Goal: Use online tool/utility: Utilize a website feature to perform a specific function

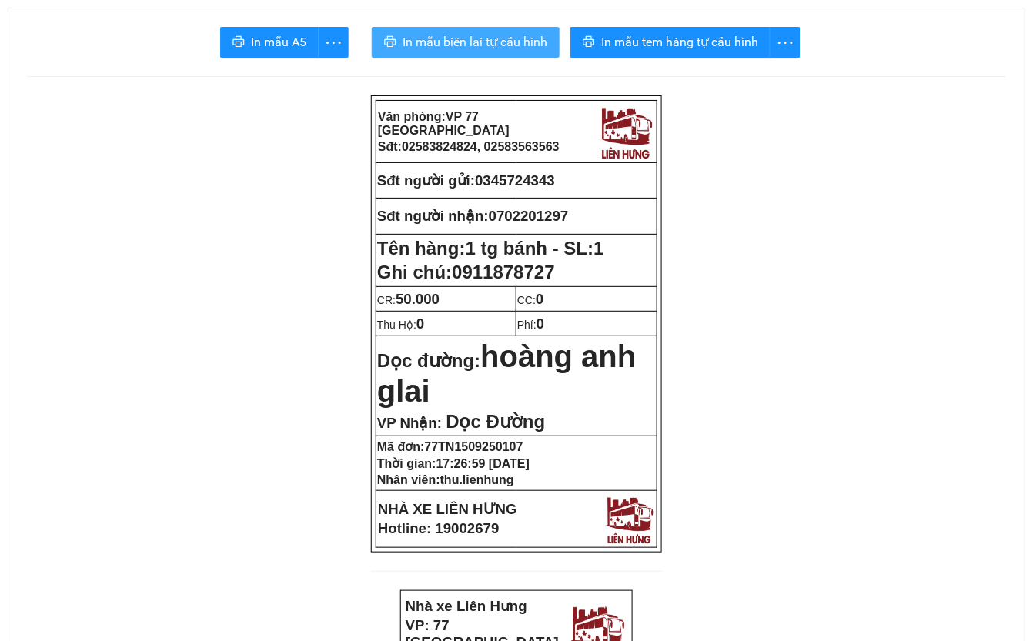
click at [487, 37] on span "In mẫu biên lai tự cấu hình" at bounding box center [475, 41] width 145 height 19
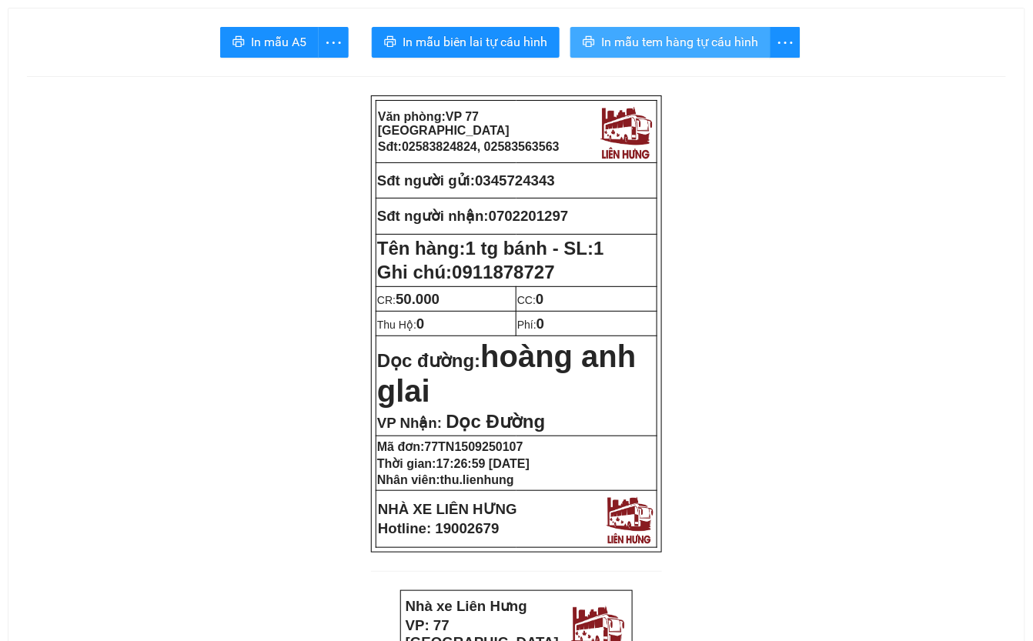
click at [651, 37] on span "In mẫu tem hàng tự cấu hình" at bounding box center [679, 41] width 157 height 19
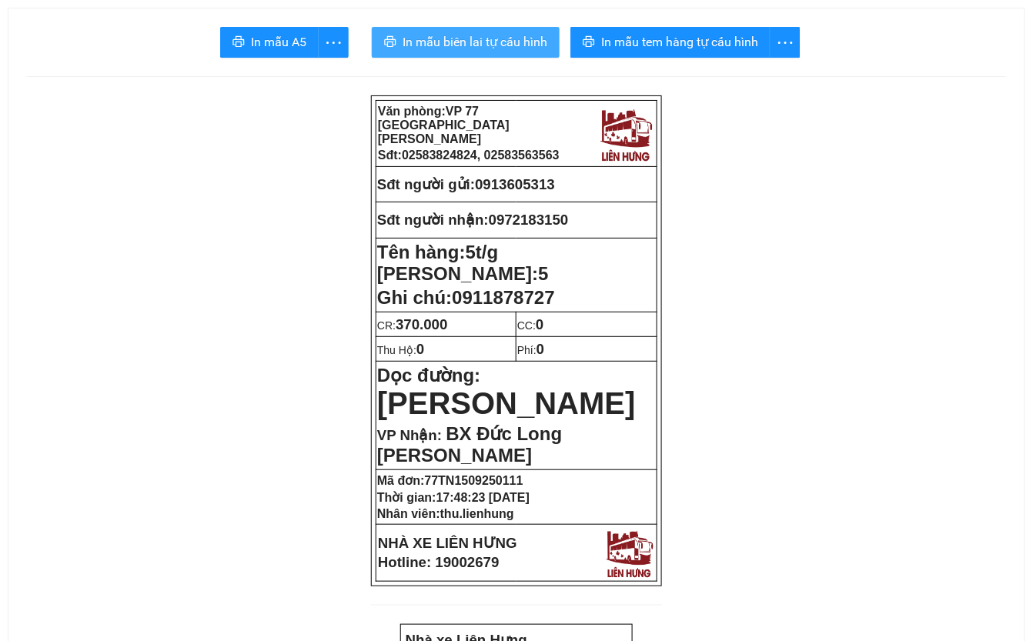
click at [499, 43] on span "In mẫu biên lai tự cấu hình" at bounding box center [475, 41] width 145 height 19
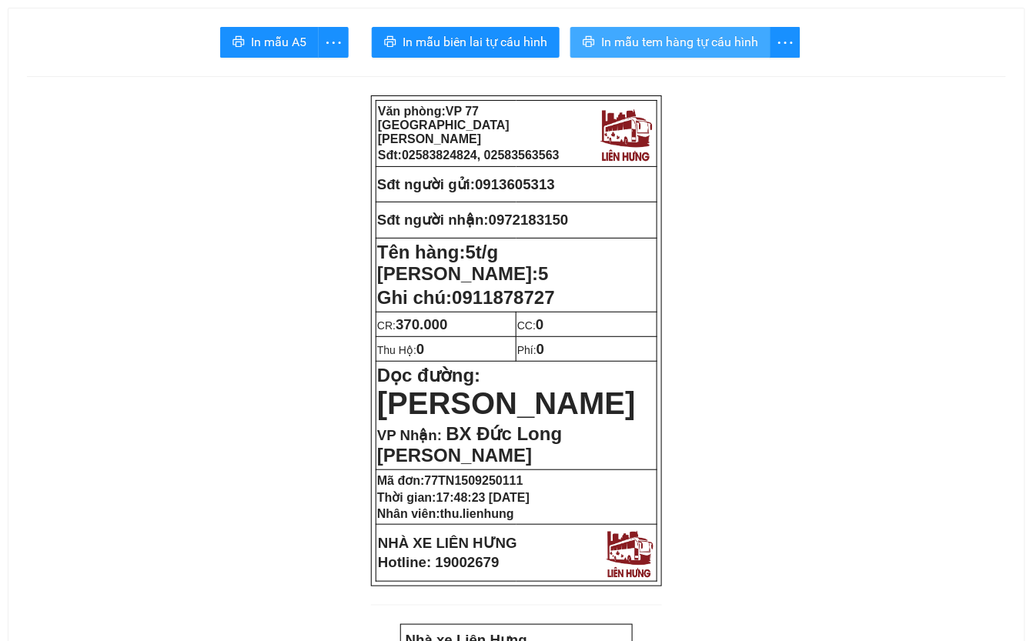
click at [692, 39] on span "In mẫu tem hàng tự cấu hình" at bounding box center [679, 41] width 157 height 19
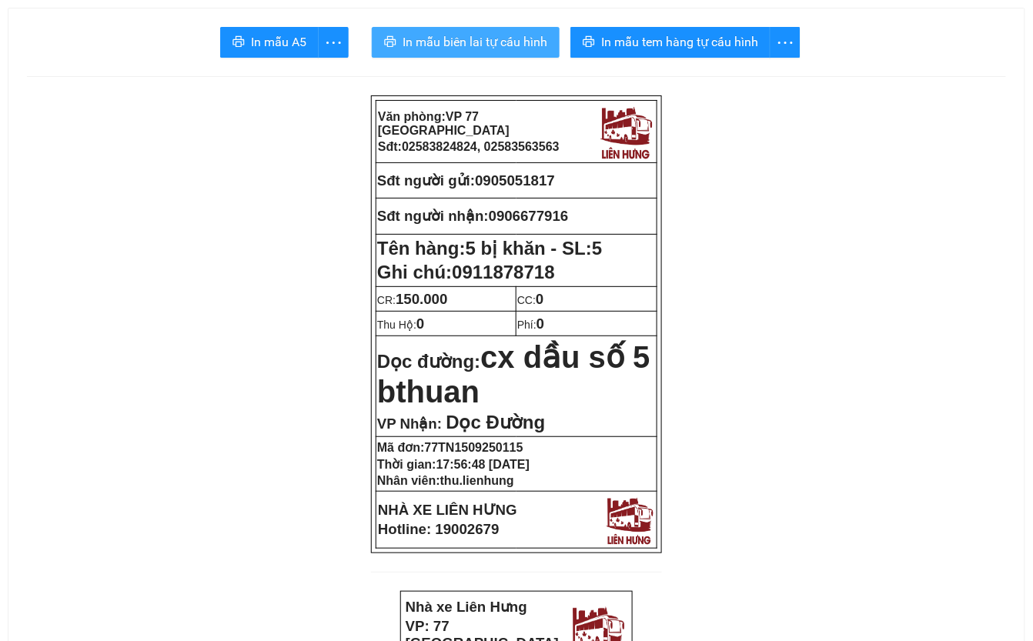
click at [463, 40] on span "In mẫu biên lai tự cấu hình" at bounding box center [475, 41] width 145 height 19
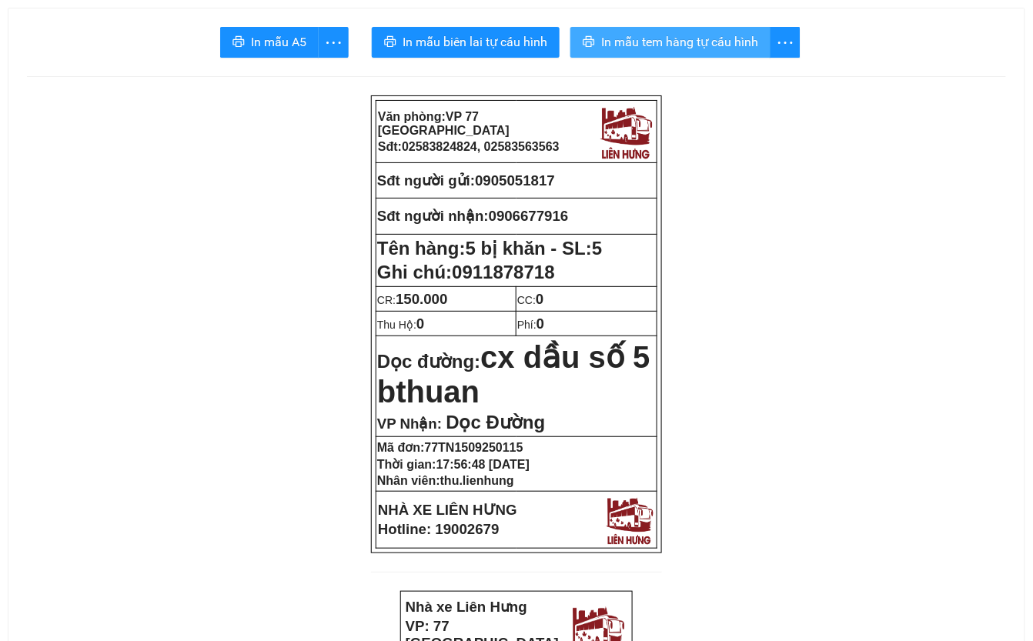
click at [703, 38] on span "In mẫu tem hàng tự cấu hình" at bounding box center [679, 41] width 157 height 19
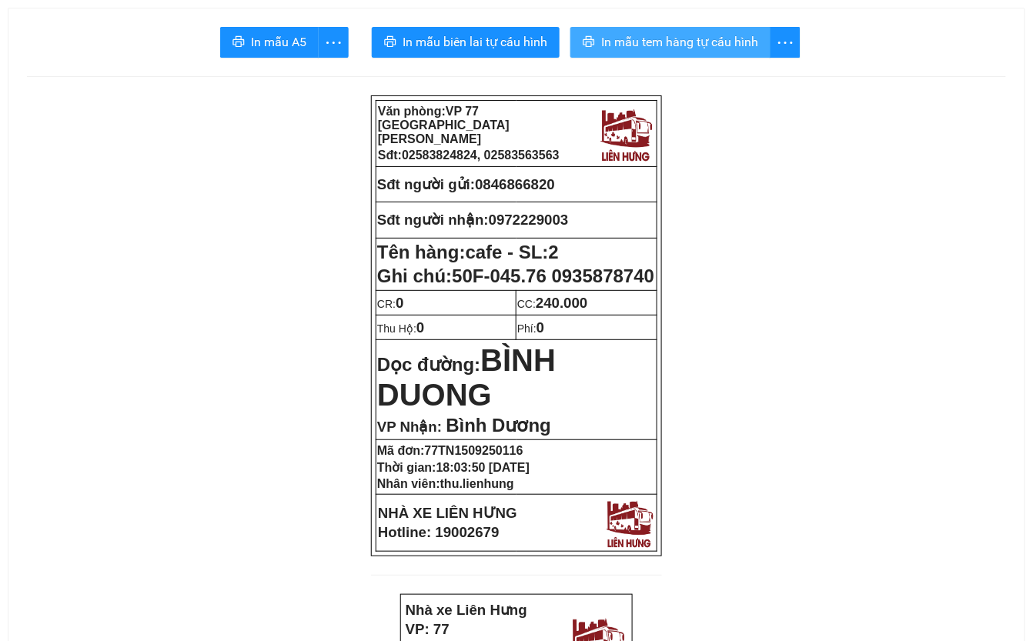
click at [753, 34] on span "In mẫu tem hàng tự cấu hình" at bounding box center [679, 41] width 157 height 19
click at [724, 47] on span "In mẫu tem hàng tự cấu hình" at bounding box center [679, 41] width 157 height 19
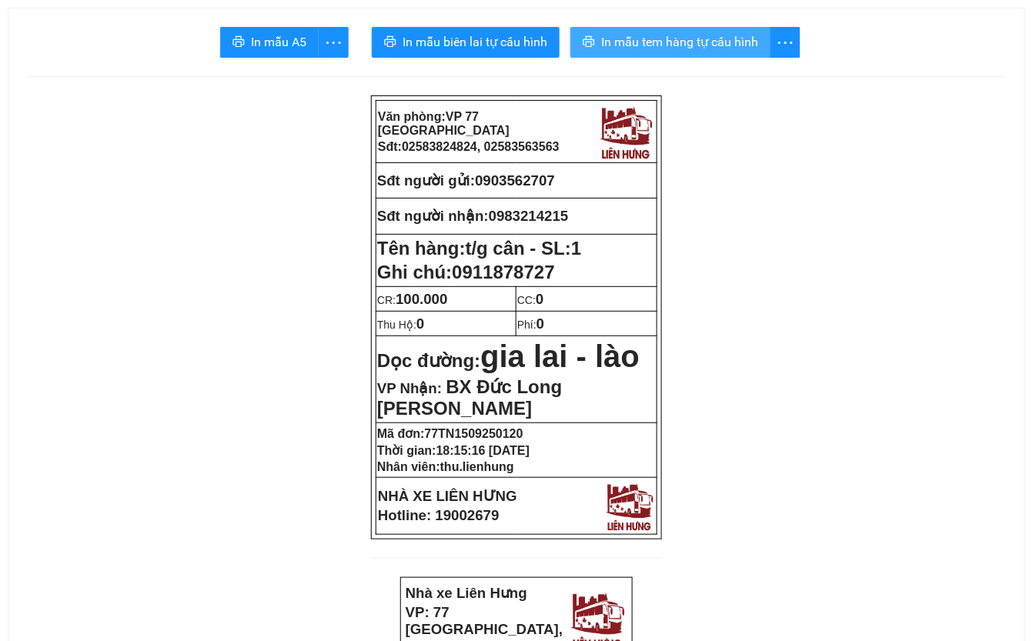
click at [718, 37] on span "In mẫu tem hàng tự cấu hình" at bounding box center [679, 41] width 157 height 19
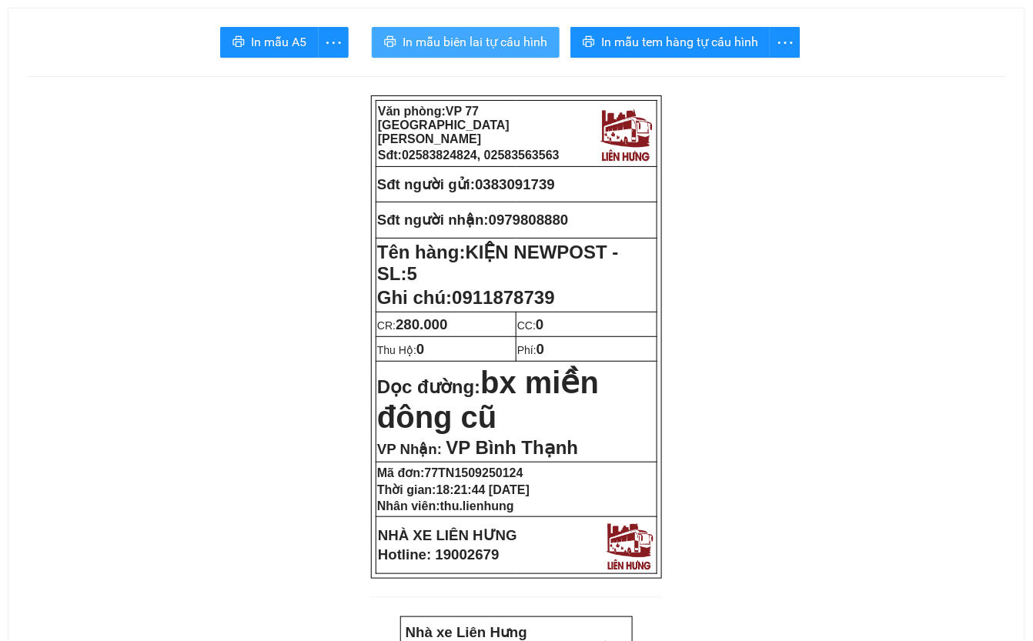
click at [491, 39] on span "In mẫu biên lai tự cấu hình" at bounding box center [475, 41] width 145 height 19
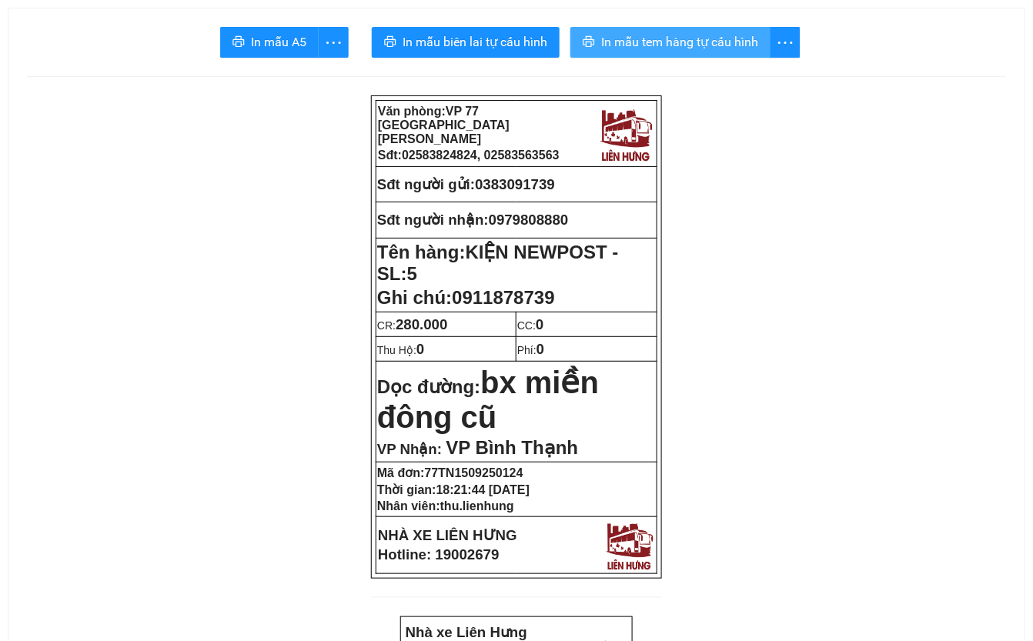
click at [702, 40] on span "In mẫu tem hàng tự cấu hình" at bounding box center [679, 41] width 157 height 19
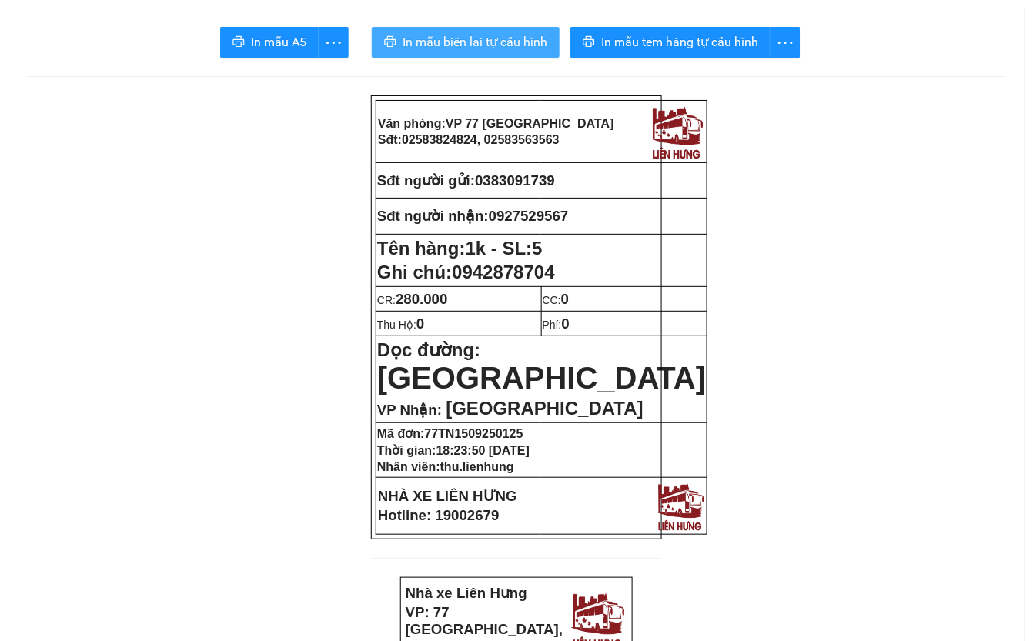
click at [496, 42] on span "In mẫu biên lai tự cấu hình" at bounding box center [475, 41] width 145 height 19
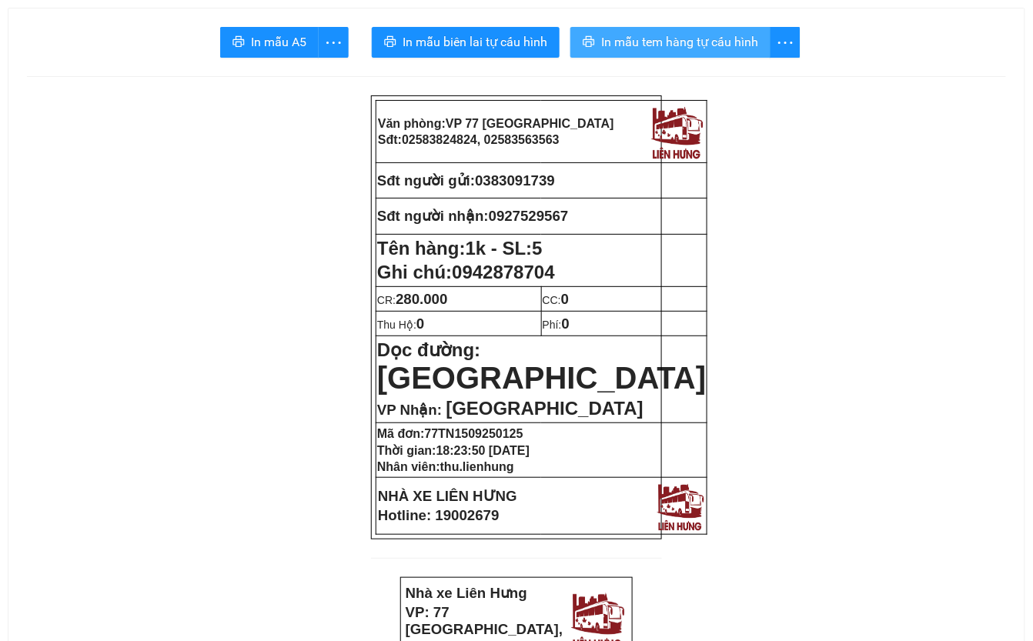
click at [719, 34] on span "In mẫu tem hàng tự cấu hình" at bounding box center [679, 41] width 157 height 19
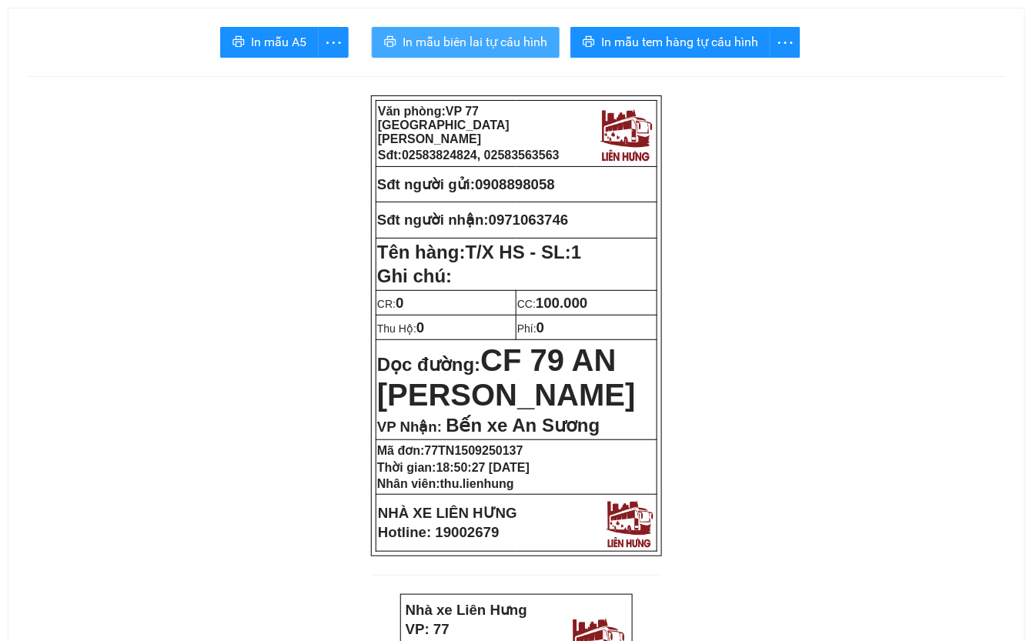
click at [488, 37] on span "In mẫu biên lai tự cấu hình" at bounding box center [475, 41] width 145 height 19
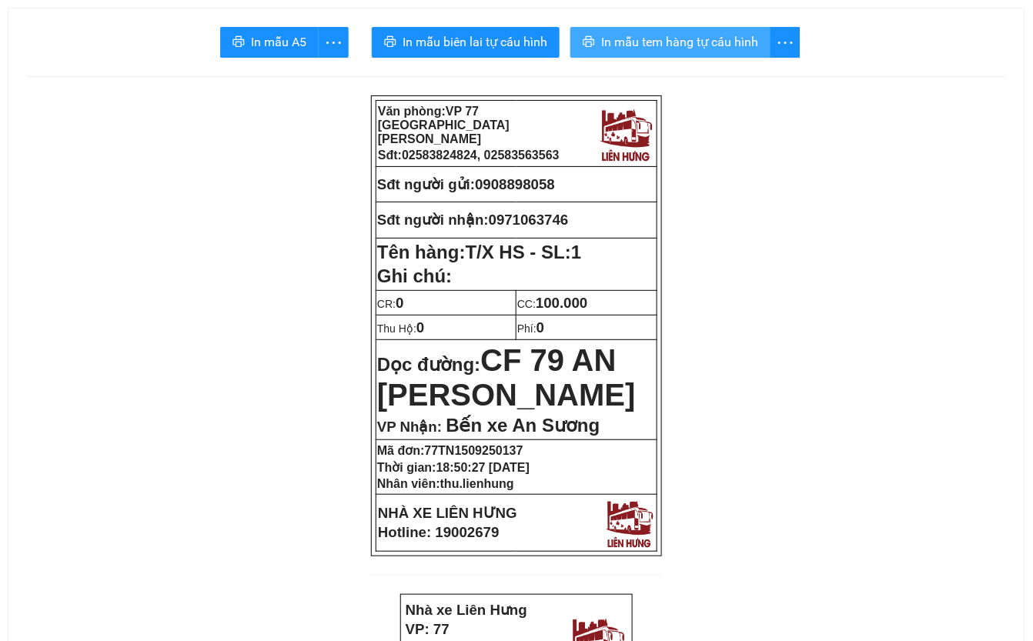
click at [706, 43] on span "In mẫu tem hàng tự cấu hình" at bounding box center [679, 41] width 157 height 19
